Goal: Task Accomplishment & Management: Manage account settings

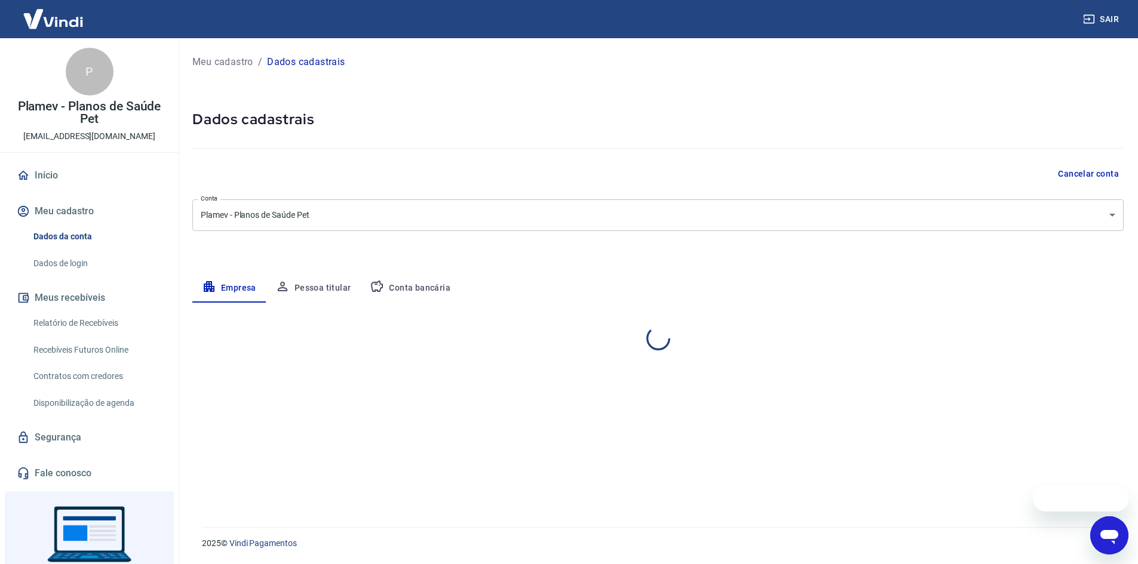
select select "MG"
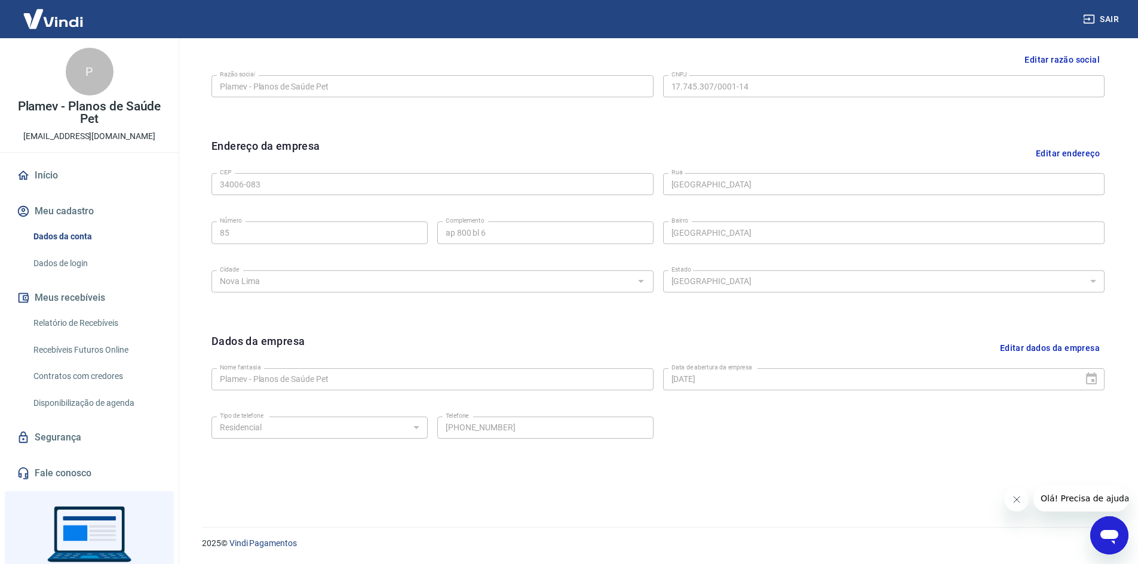
click at [85, 320] on link "Relatório de Recebíveis" at bounding box center [97, 323] width 136 height 24
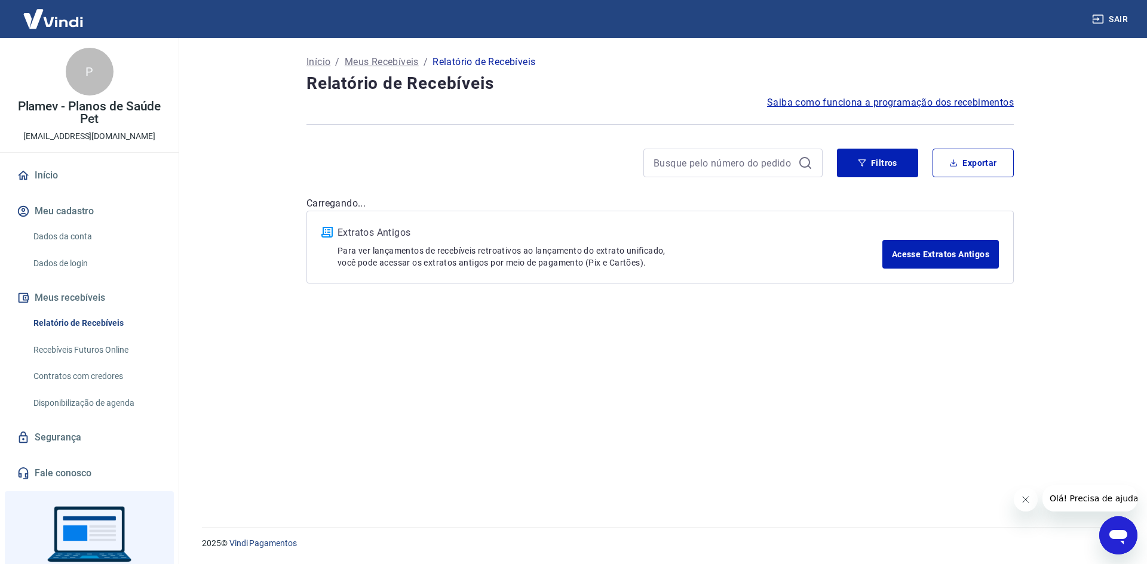
click at [82, 238] on link "Dados da conta" at bounding box center [97, 237] width 136 height 24
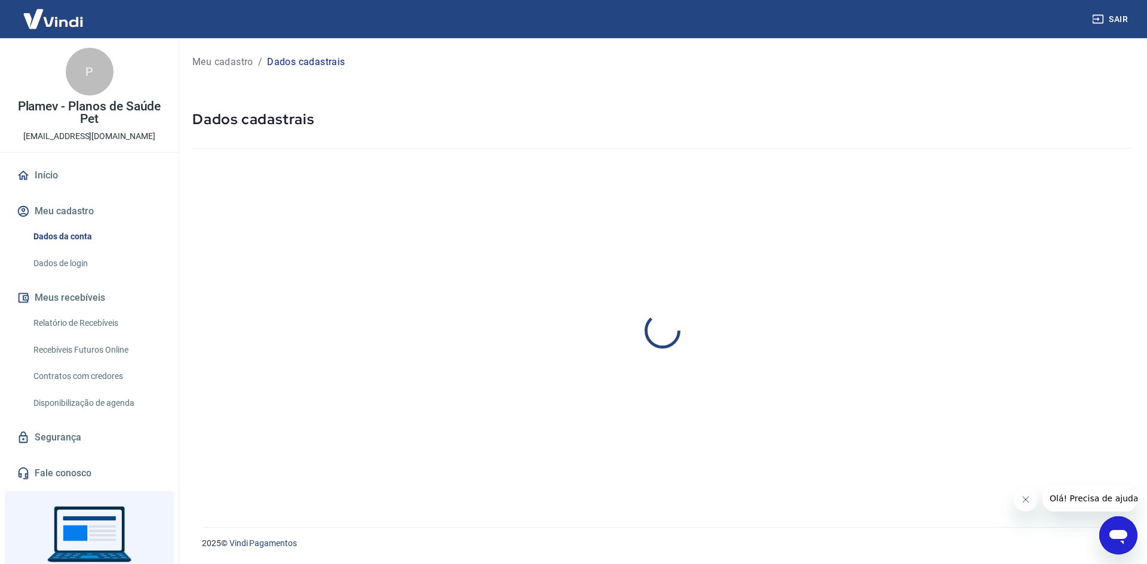
select select "MG"
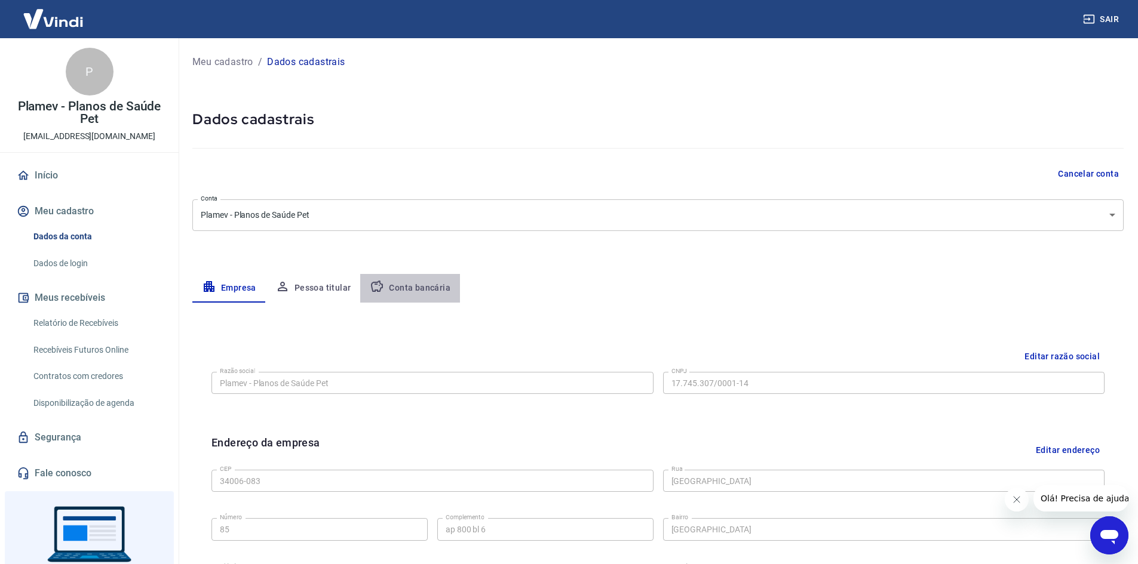
click at [446, 284] on button "Conta bancária" at bounding box center [410, 288] width 100 height 29
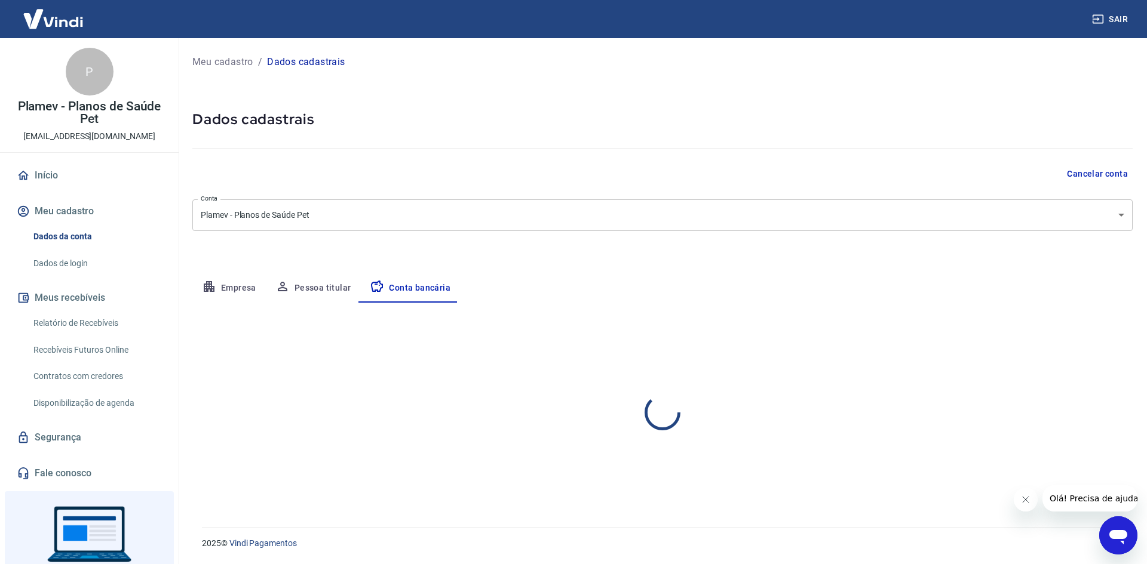
select select "1"
click at [1111, 334] on button "Editar conta bancária" at bounding box center [1083, 338] width 100 height 23
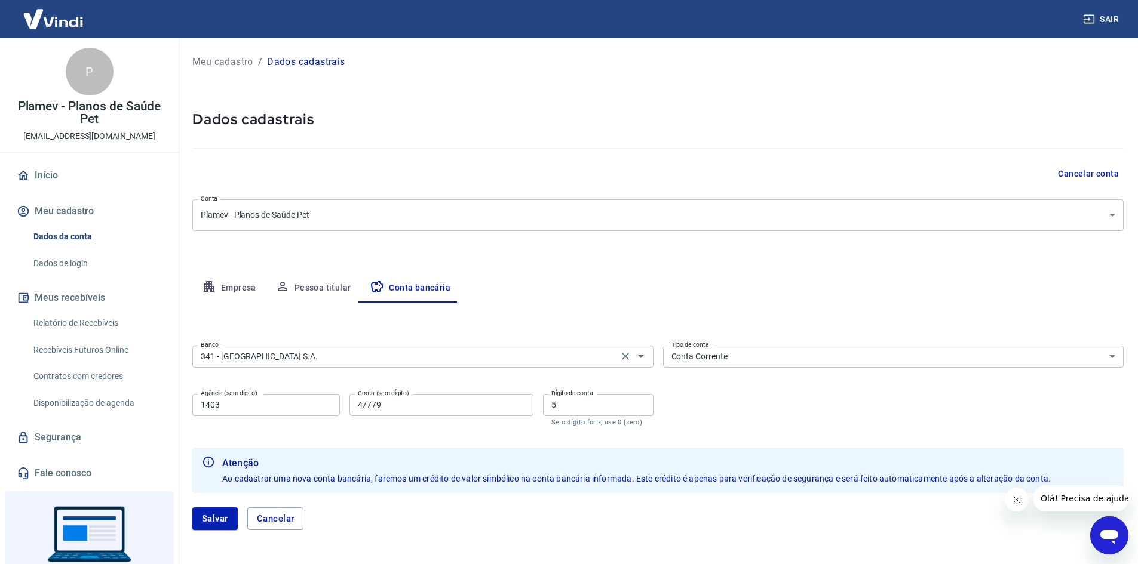
click at [291, 358] on input "341 - ITAÚ UNIBANCO S.A." at bounding box center [405, 356] width 419 height 15
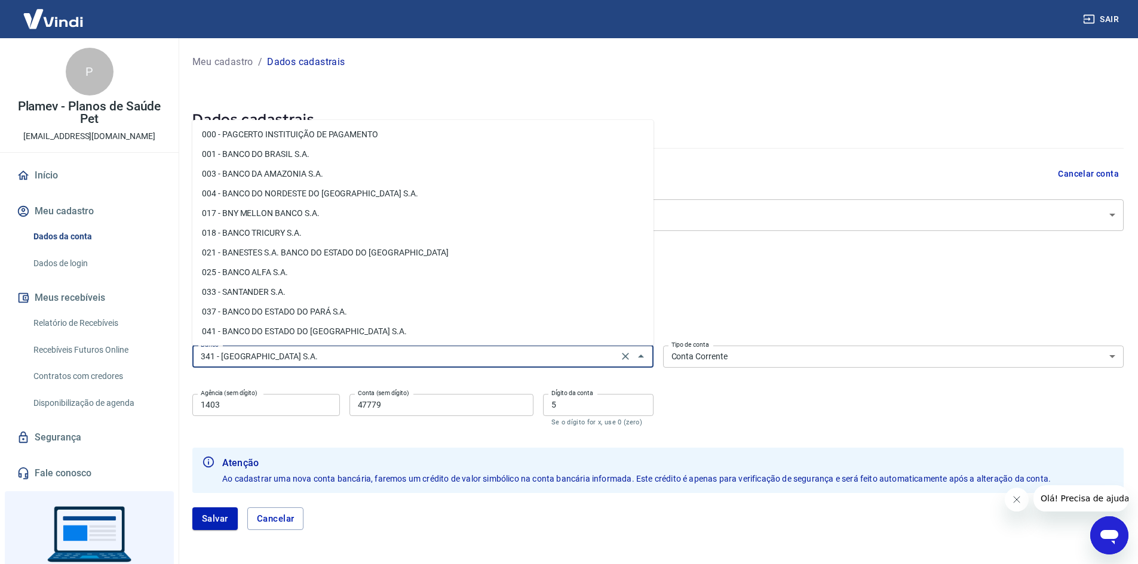
scroll to position [974, 0]
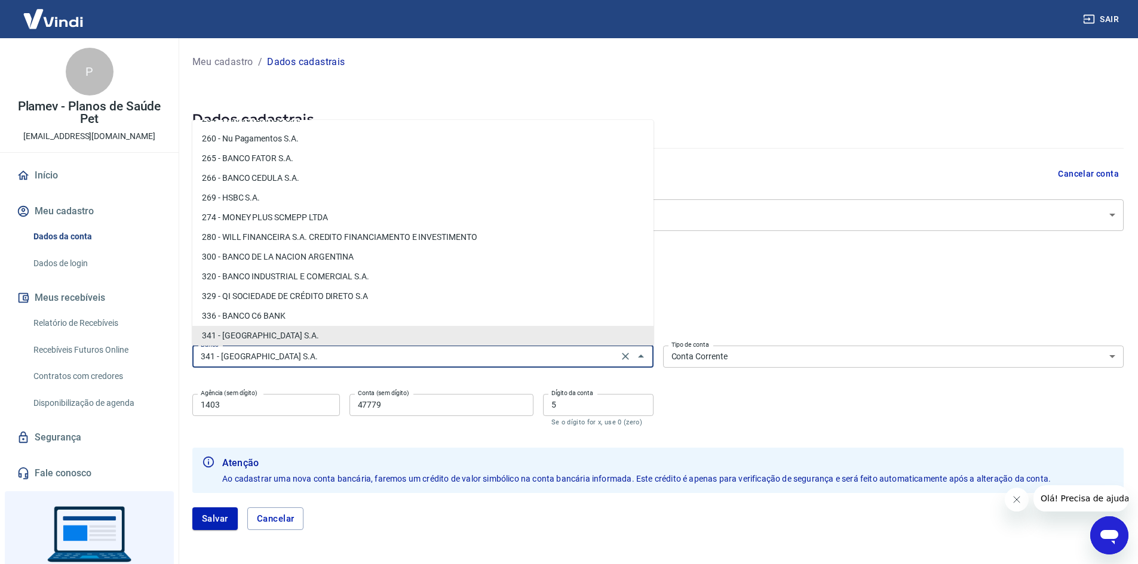
click at [314, 358] on input "341 - ITAÚ UNIBANCO S.A." at bounding box center [405, 356] width 419 height 15
drag, startPoint x: 314, startPoint y: 352, endPoint x: 148, endPoint y: 342, distance: 167.0
click at [154, 348] on div "Sair P Plamev - Planos de Saúde Pet departamento.financeiro@plamev.com.br Iníci…" at bounding box center [569, 282] width 1138 height 564
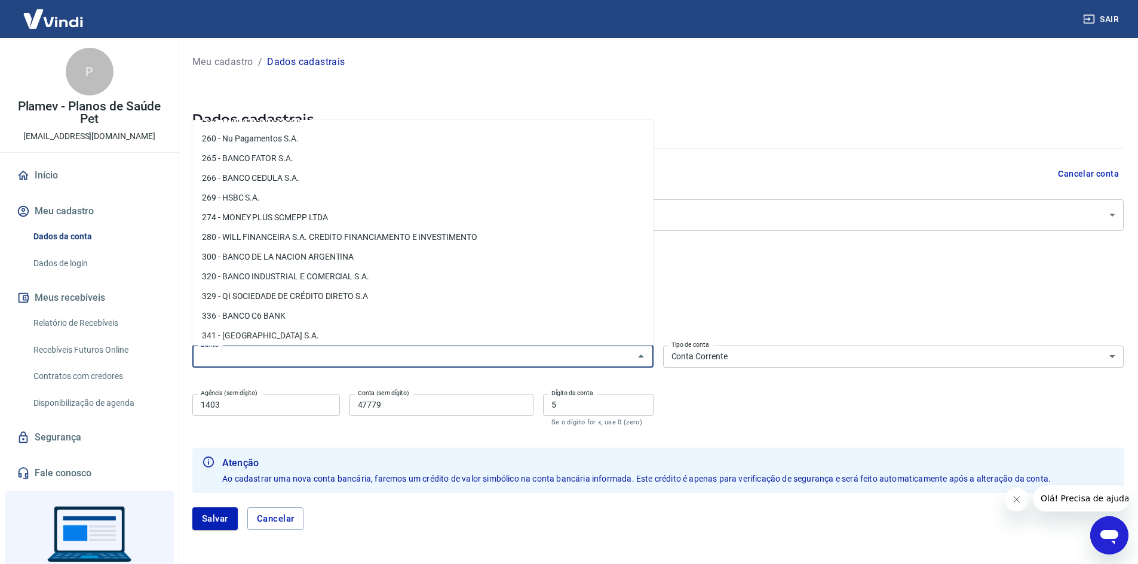
scroll to position [0, 0]
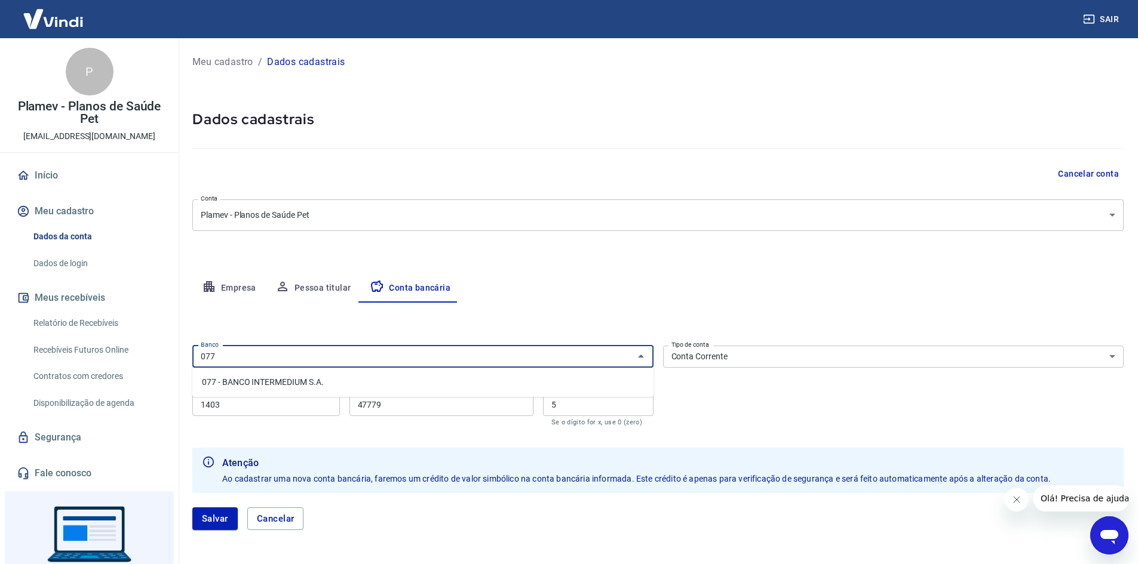
click at [278, 382] on li "077 - BANCO INTERMEDIUM S.A." at bounding box center [422, 383] width 461 height 20
type input "077 - BANCO INTERMEDIUM S.A."
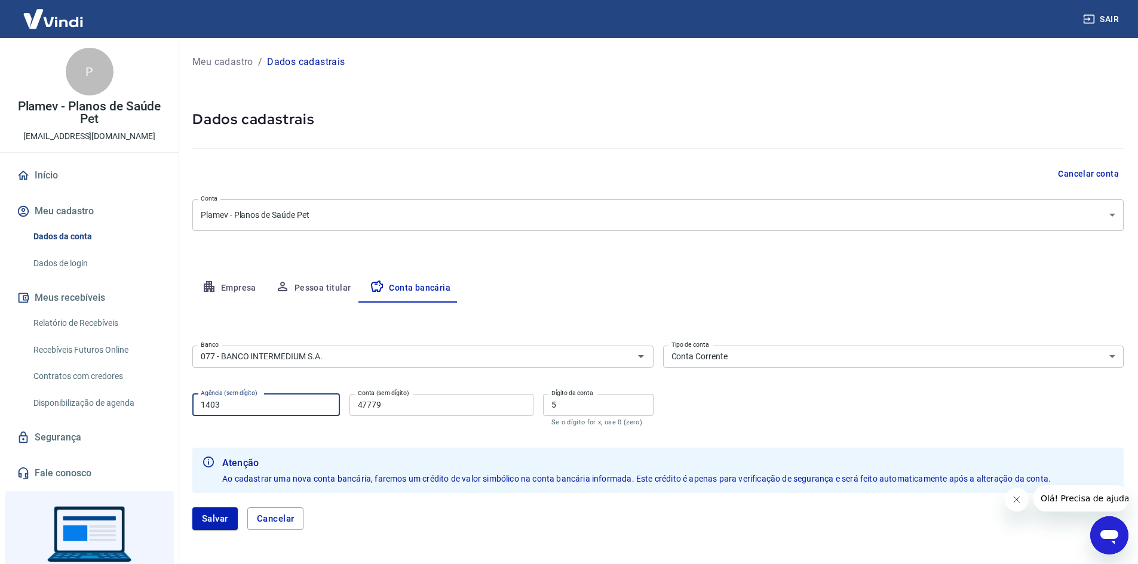
click at [240, 409] on input "1403" at bounding box center [266, 405] width 148 height 22
type input "1"
click at [238, 406] on input "Agência (sem dígito)" at bounding box center [266, 405] width 148 height 22
click at [237, 406] on input "Agência (sem dígito)" at bounding box center [266, 405] width 148 height 22
type input "0001"
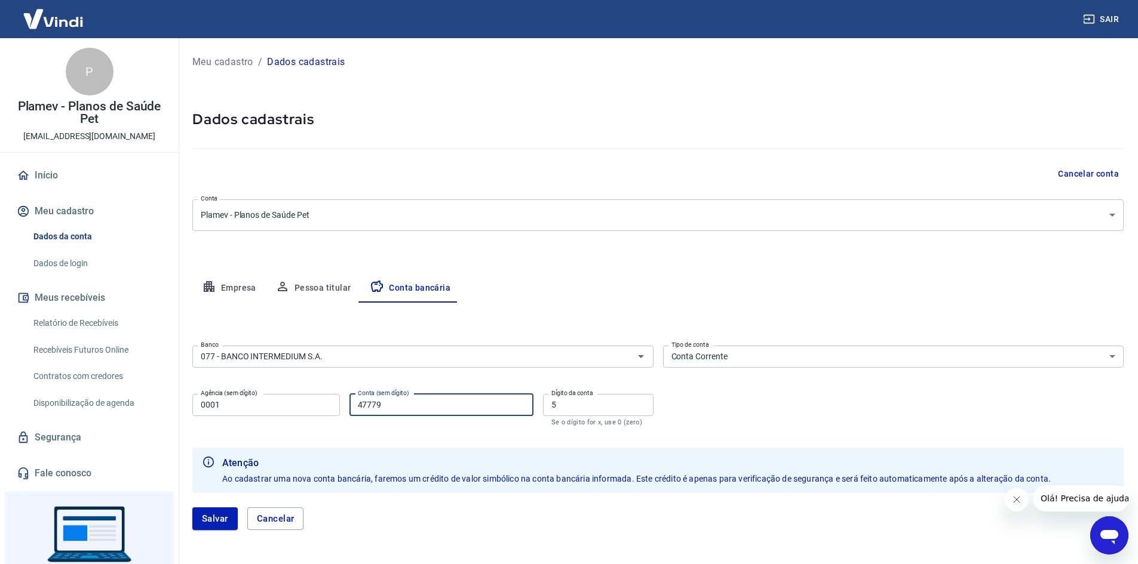
click at [401, 398] on input "47779" at bounding box center [441, 405] width 184 height 22
drag, startPoint x: 407, startPoint y: 404, endPoint x: 346, endPoint y: 404, distance: 60.9
click at [349, 407] on input "47779" at bounding box center [441, 405] width 184 height 22
drag, startPoint x: 556, startPoint y: 408, endPoint x: 541, endPoint y: 404, distance: 15.5
click at [541, 404] on div "Agência (sem dígito) 0001 Agência (sem dígito) Conta (sem dígito) Conta (sem dí…" at bounding box center [422, 408] width 461 height 39
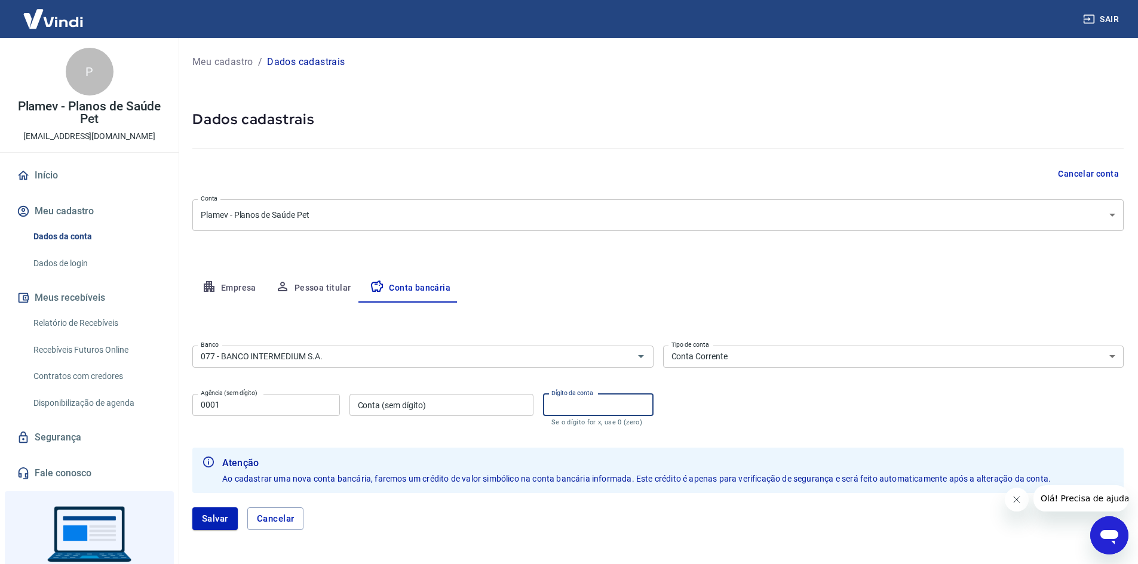
click at [380, 408] on input "Conta (sem dígito)" at bounding box center [441, 405] width 184 height 22
type input "46536642"
click at [572, 410] on input "Dígito da conta" at bounding box center [598, 405] width 110 height 22
type input "2"
click at [718, 415] on div "Banco 077 - BANCO INTERMEDIUM S.A. Banco Tipo de conta Conta Corrente Conta Pou…" at bounding box center [657, 385] width 931 height 88
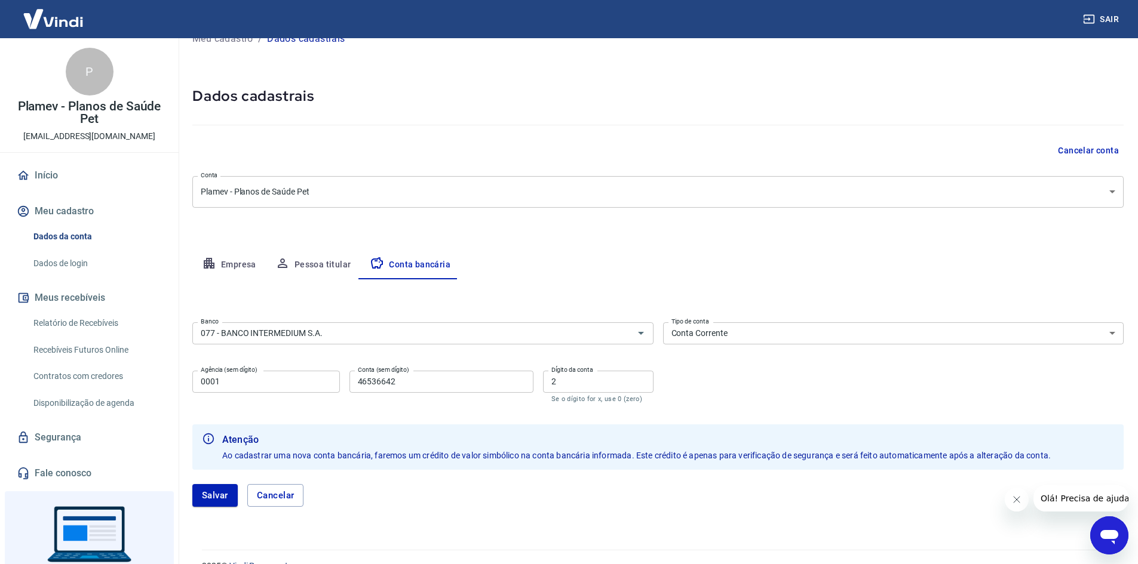
scroll to position [46, 0]
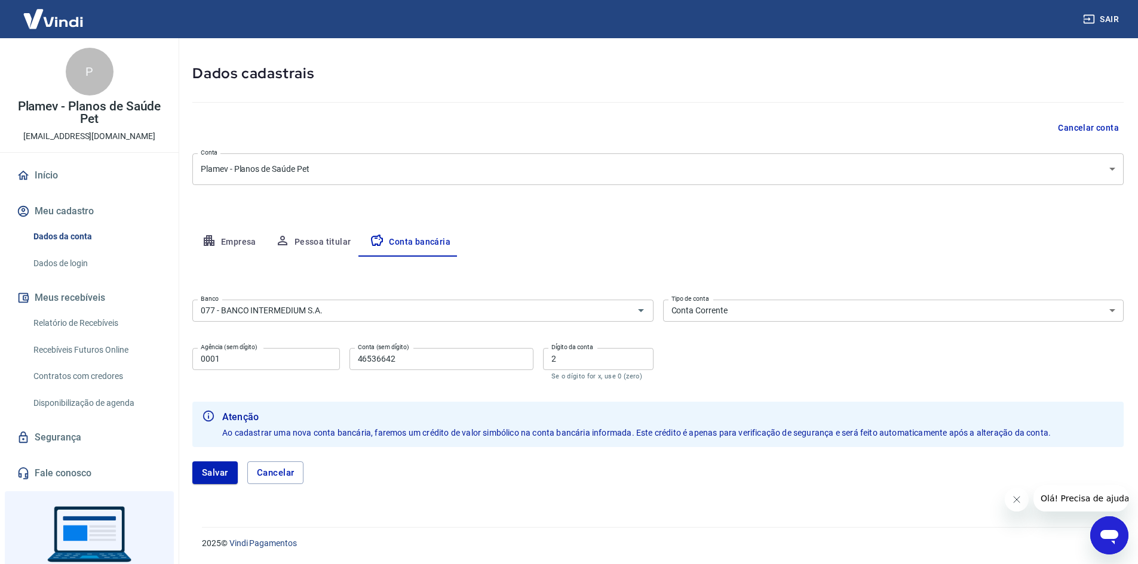
click at [1019, 503] on icon "Fechar mensagem da empresa" at bounding box center [1016, 500] width 10 height 10
click at [204, 474] on button "Salvar" at bounding box center [214, 473] width 45 height 23
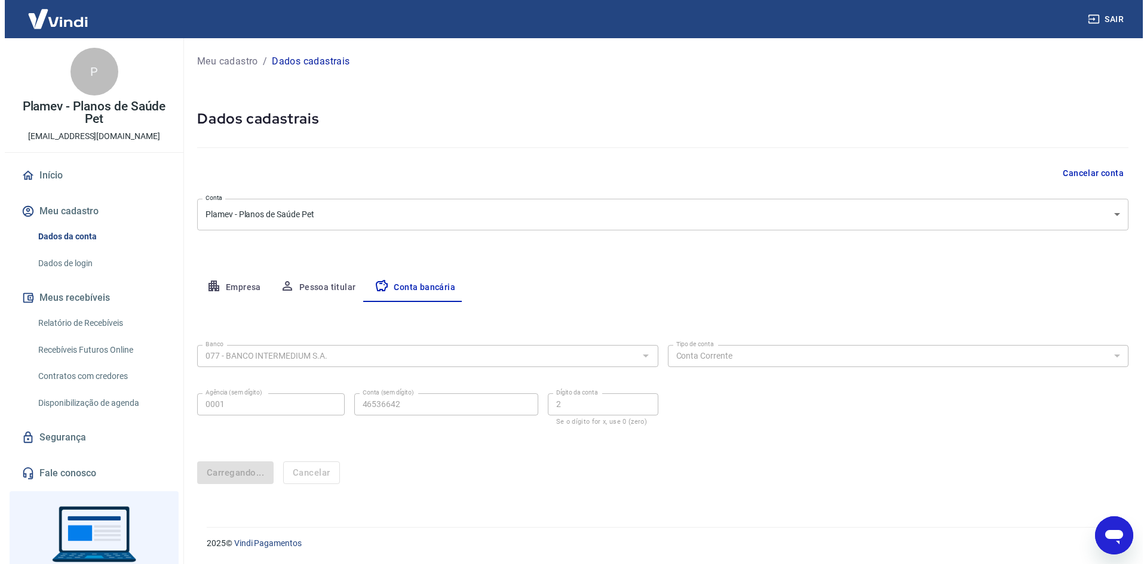
scroll to position [0, 0]
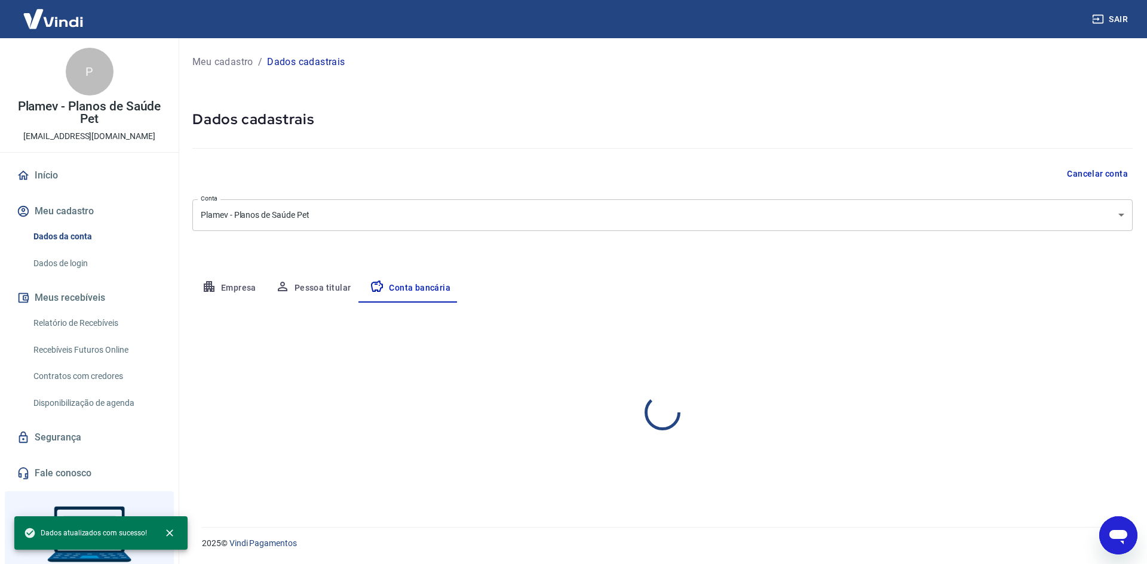
select select "1"
click at [56, 23] on img at bounding box center [53, 19] width 78 height 36
